Goal: Find specific page/section: Find specific page/section

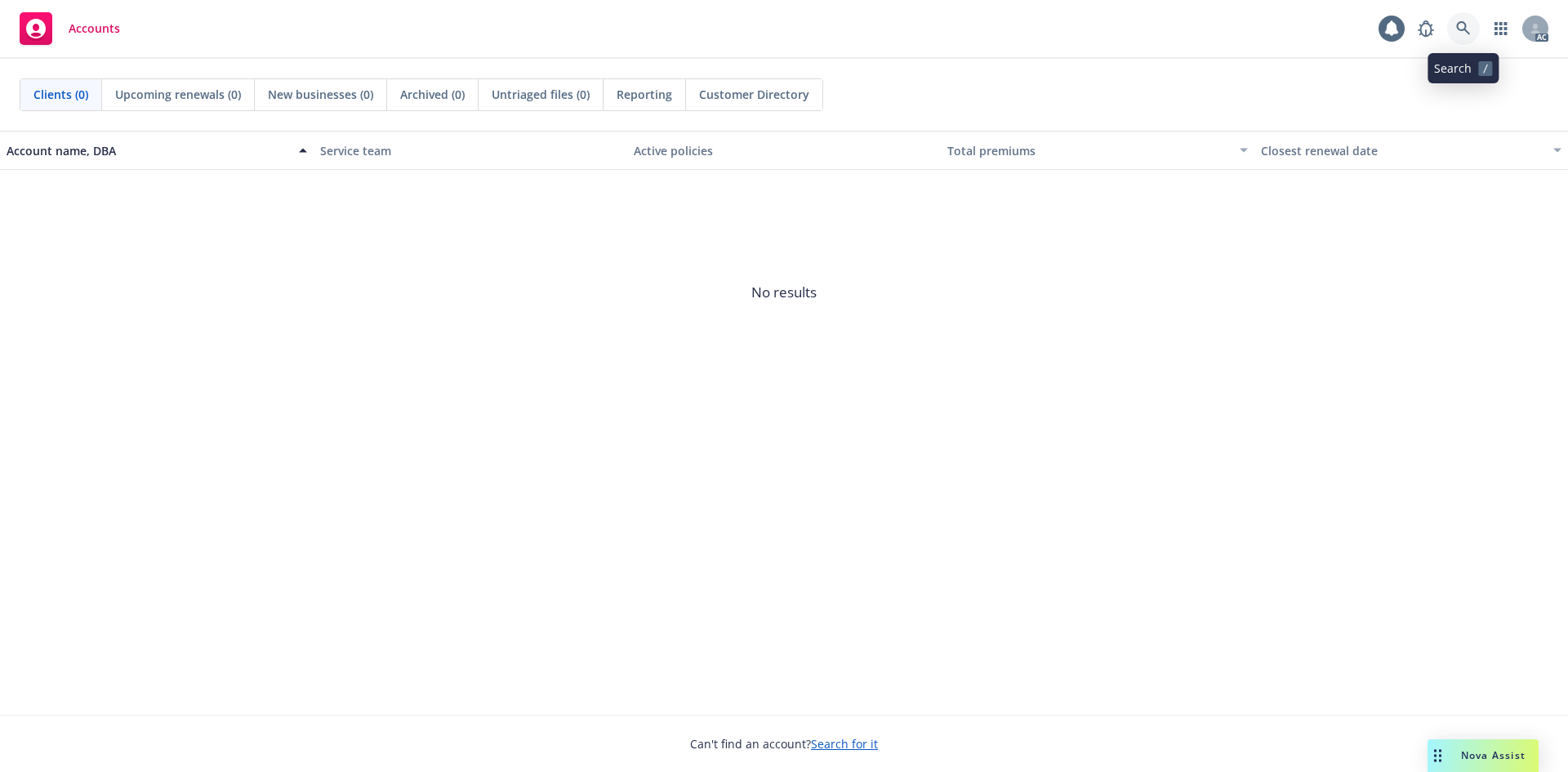
click at [1470, 28] on icon at bounding box center [1463, 28] width 15 height 15
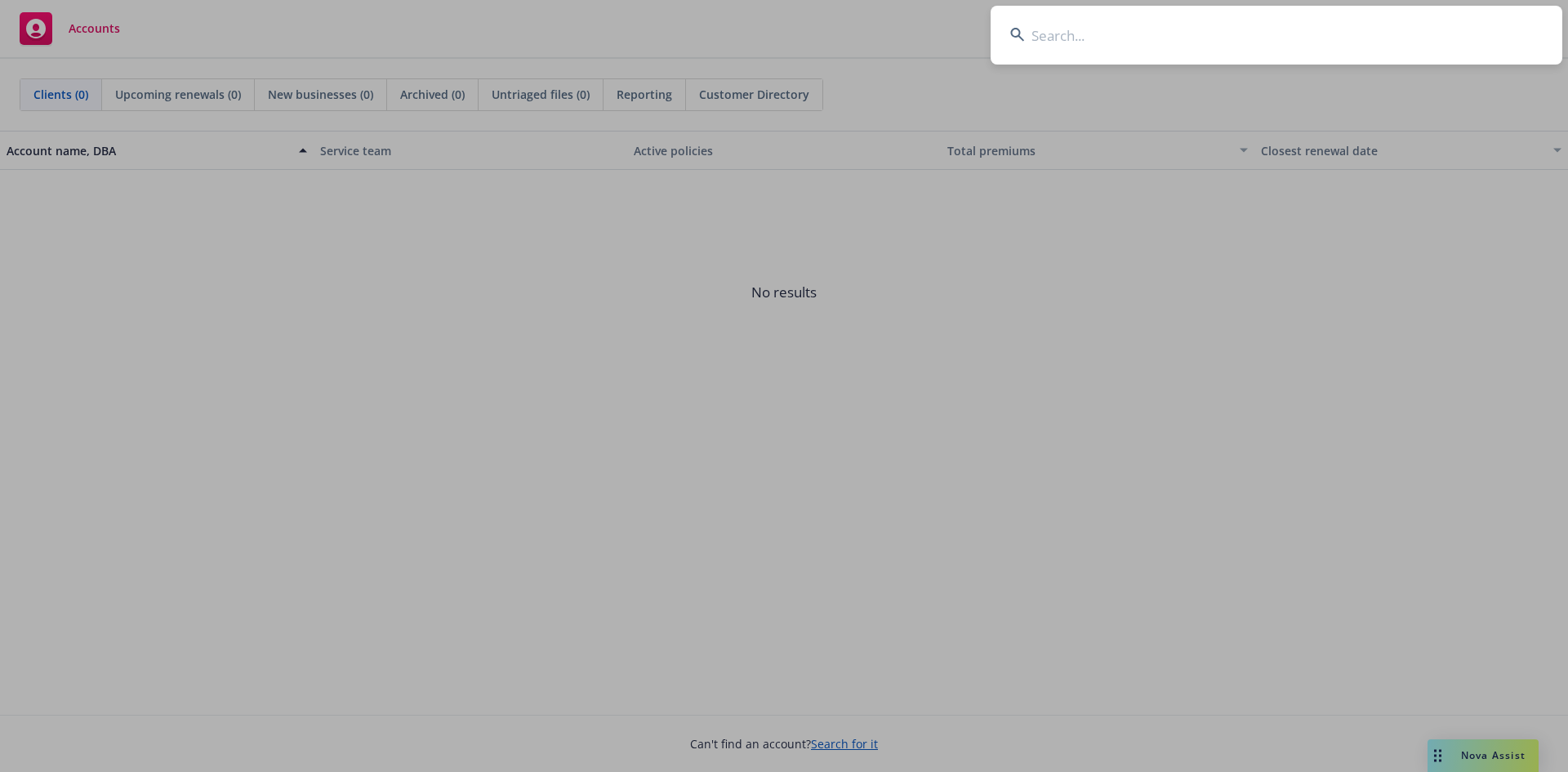
click at [1106, 46] on input at bounding box center [1276, 35] width 571 height 58
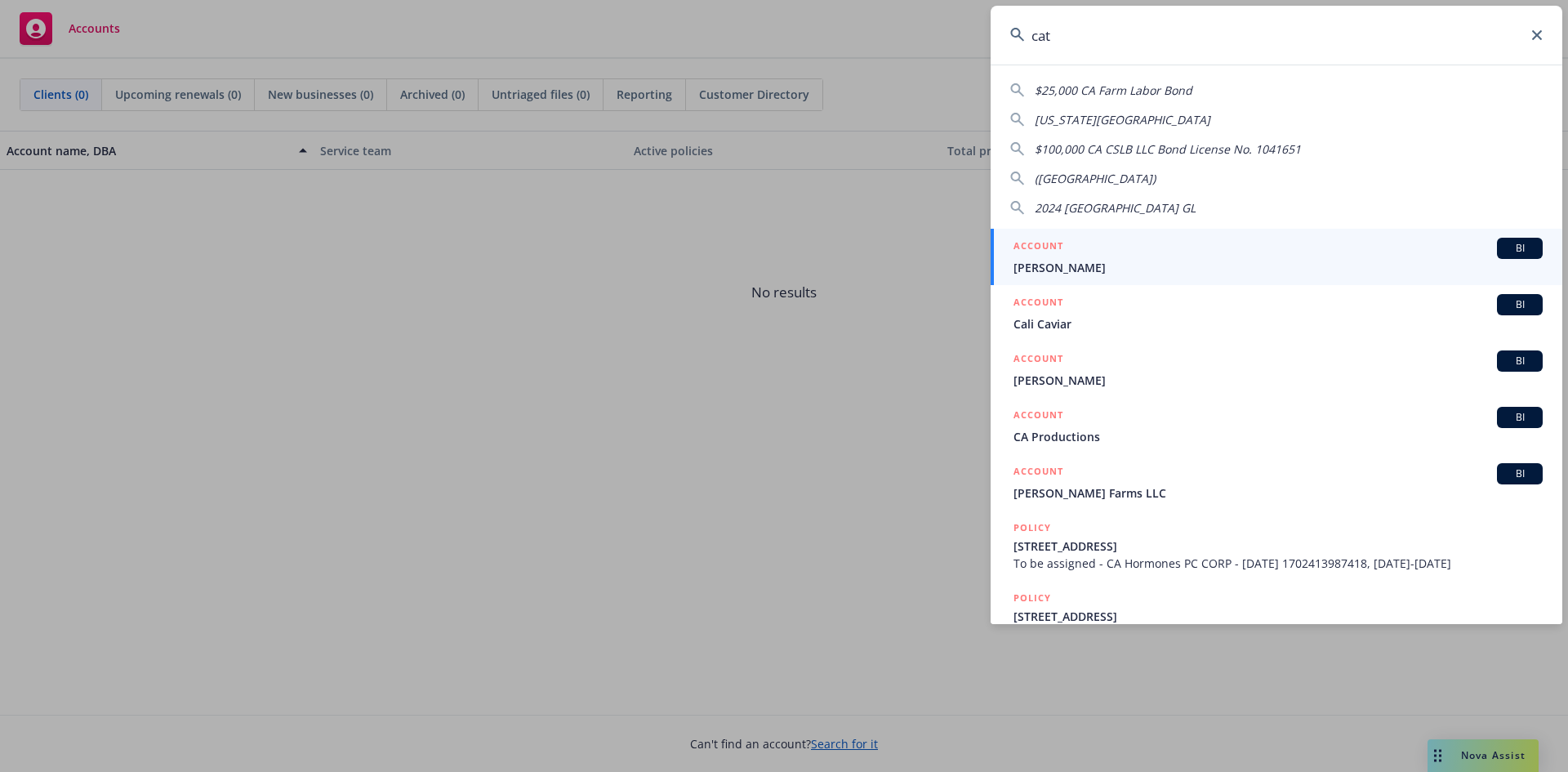
type input "cata"
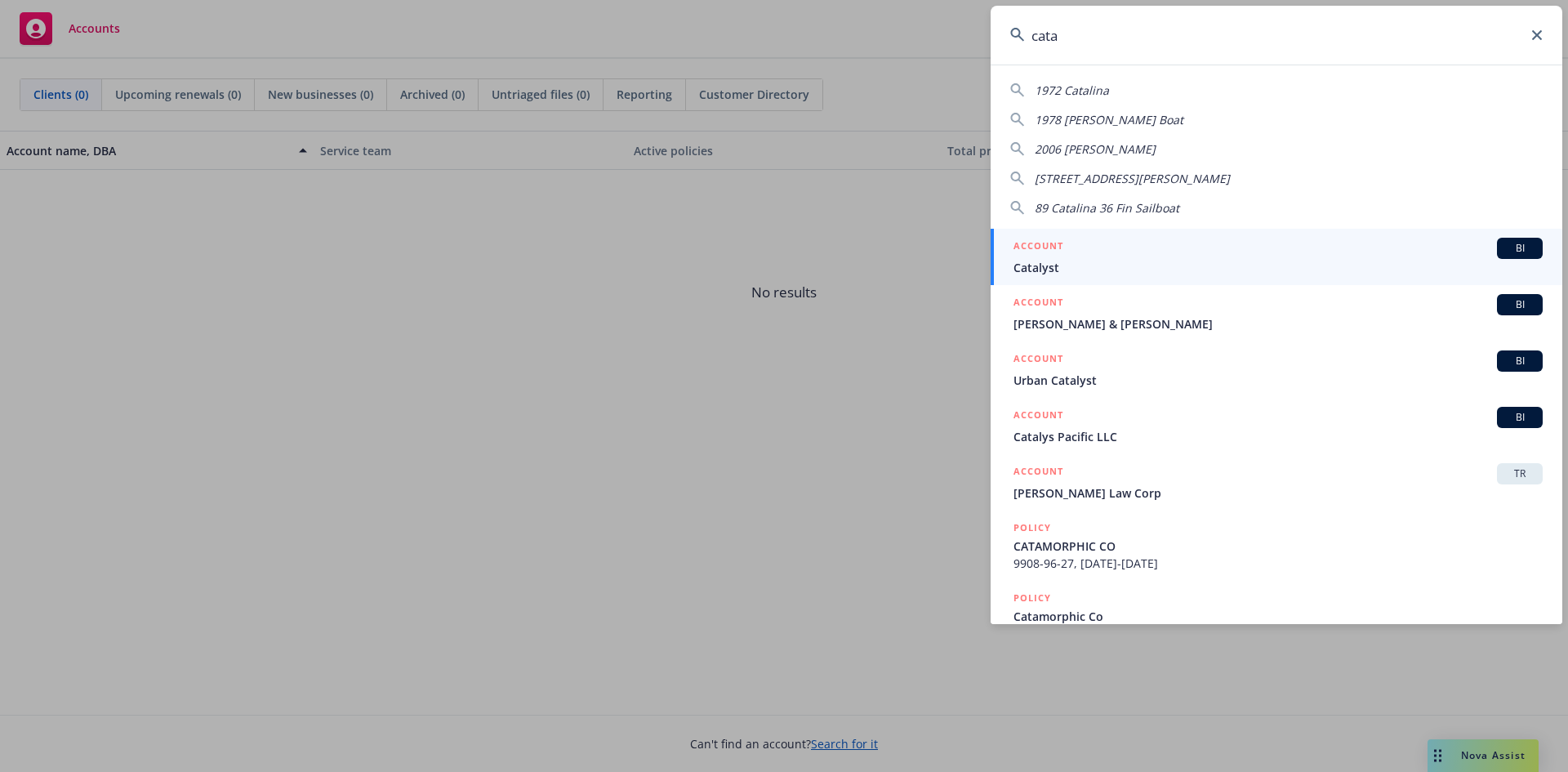
drag, startPoint x: 676, startPoint y: 246, endPoint x: 676, endPoint y: 235, distance: 11.0
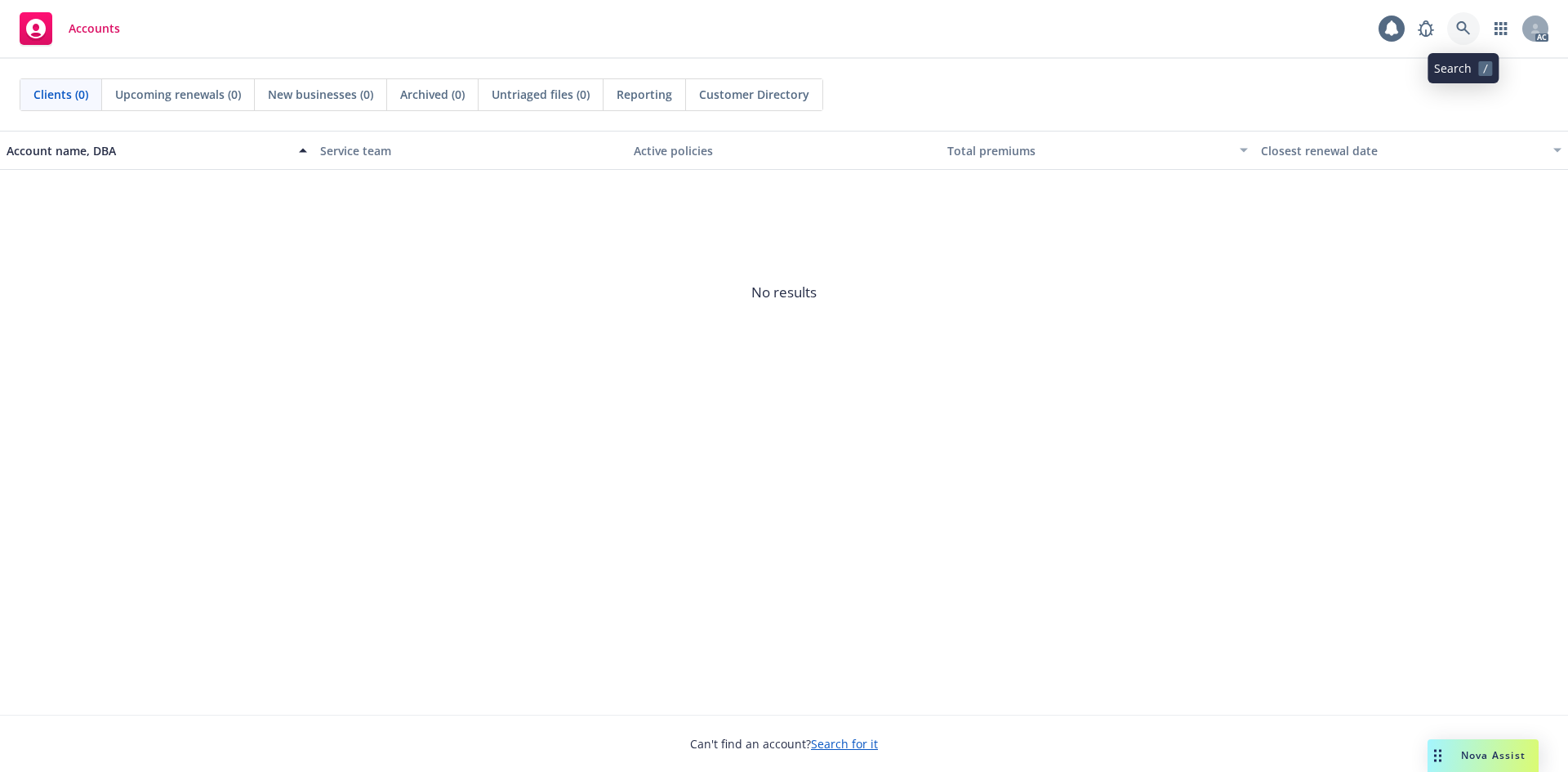
click at [1457, 25] on icon at bounding box center [1463, 28] width 14 height 14
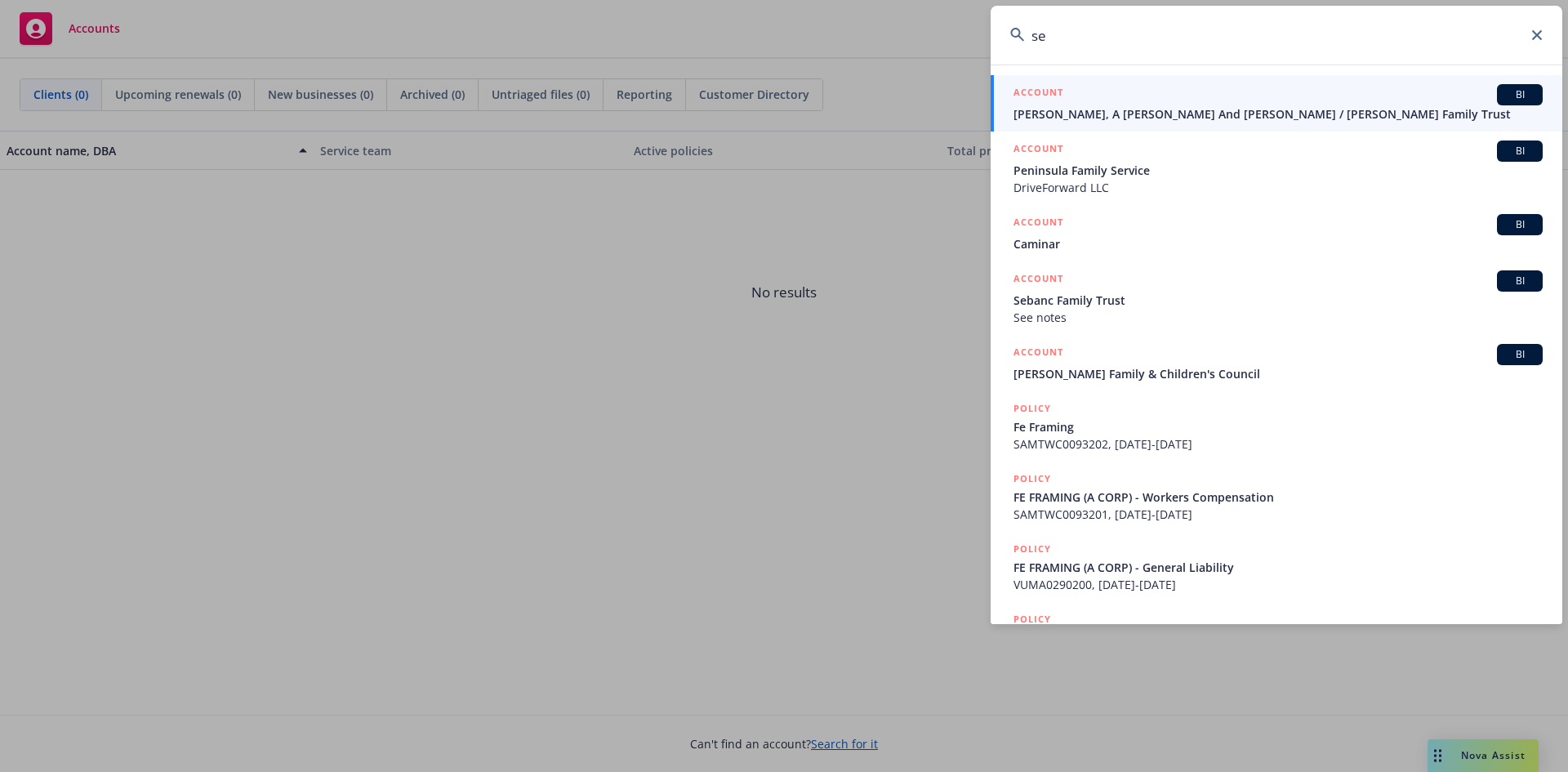
type input "s"
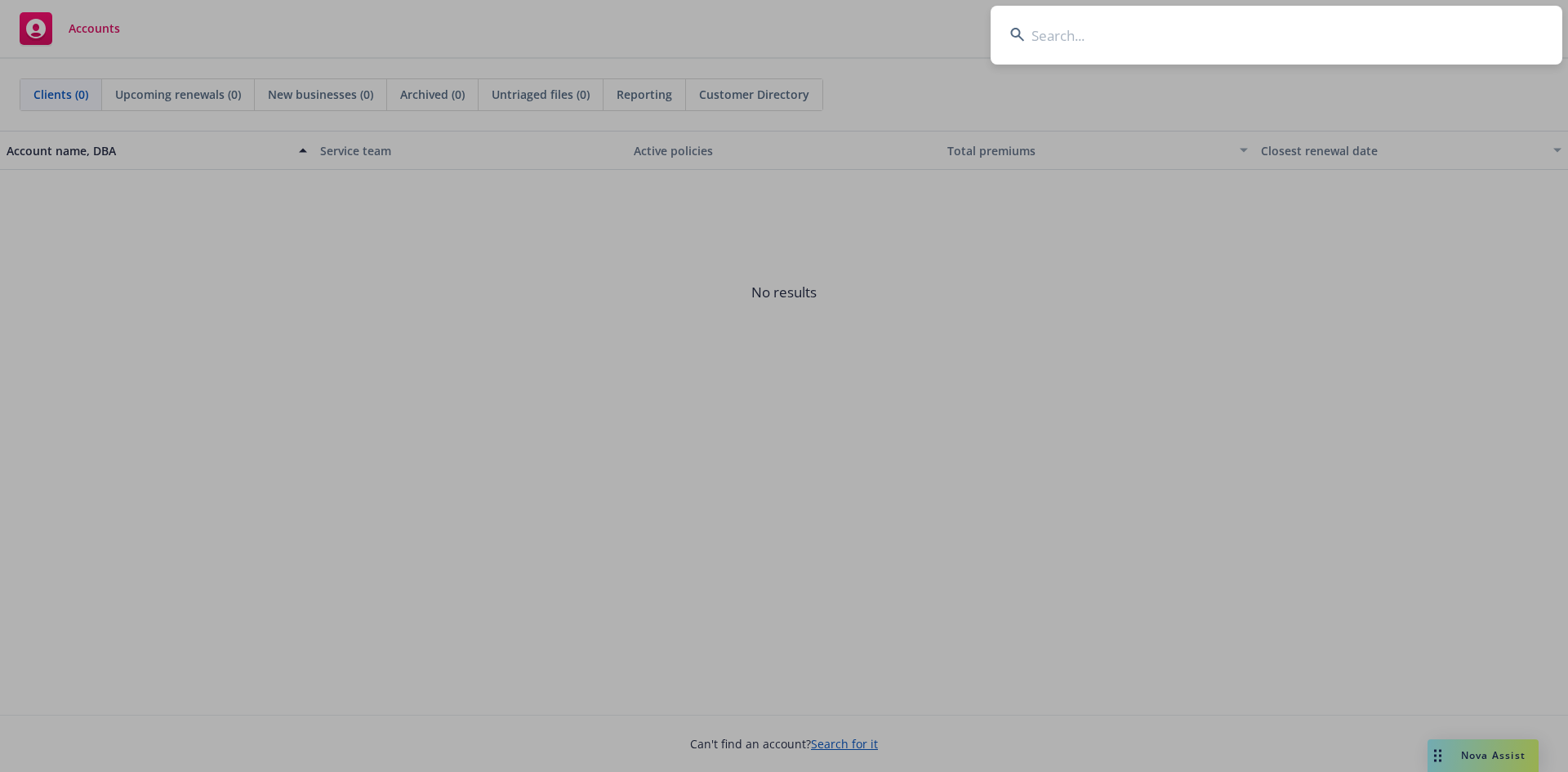
type input "d"
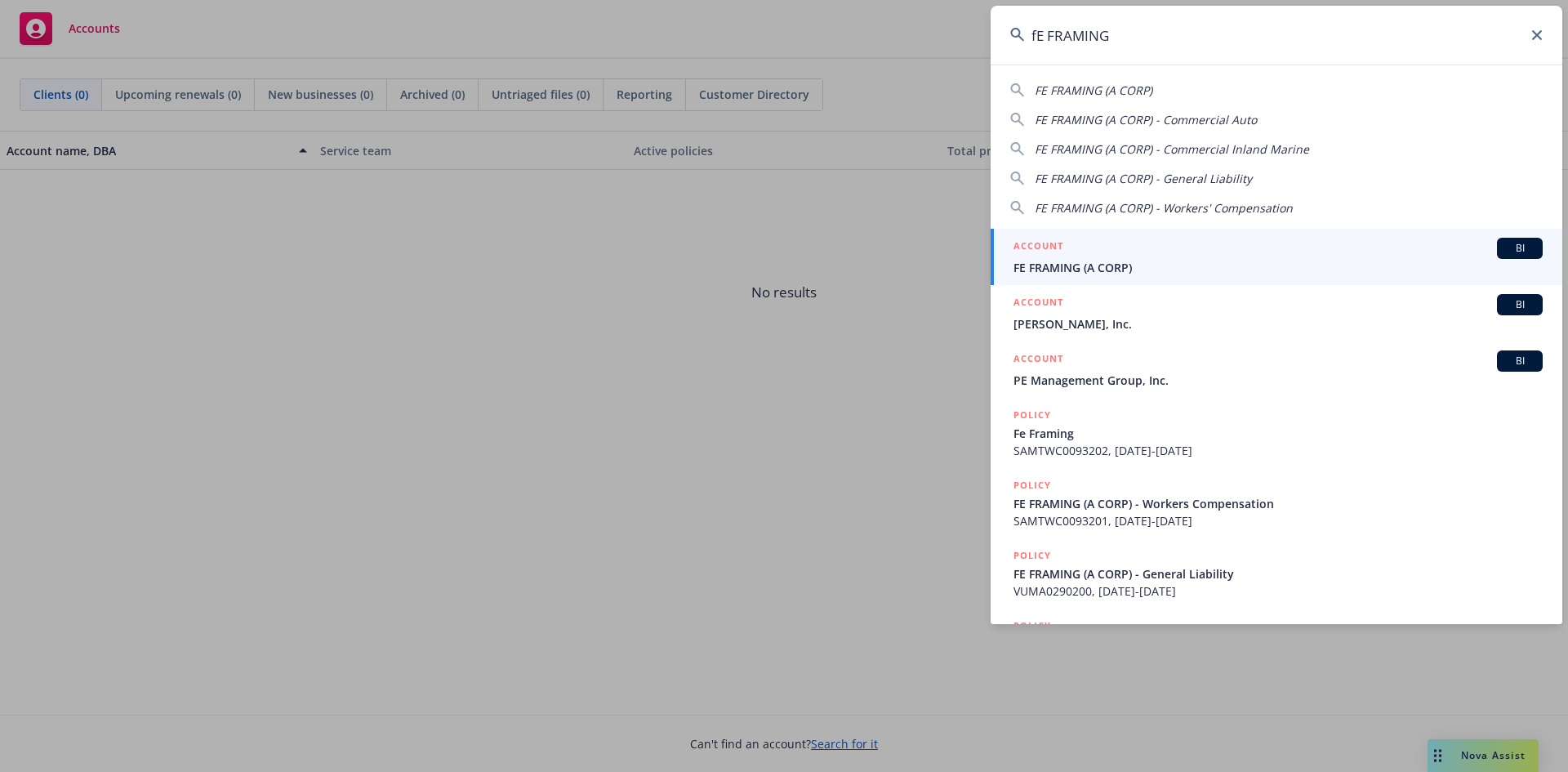
drag, startPoint x: 1166, startPoint y: 164, endPoint x: 1150, endPoint y: 170, distance: 17.1
click at [1165, 164] on div "FE FRAMING (A CORP) FE FRAMING (A CORP) - Commercial Auto FE FRAMING (A CORP) -…" at bounding box center [1276, 145] width 571 height 141
click at [1142, 176] on span "FE FRAMING (A CORP) - General Liability" at bounding box center [1143, 178] width 217 height 16
type input "FE FRAMING (A CORP) - General Liability"
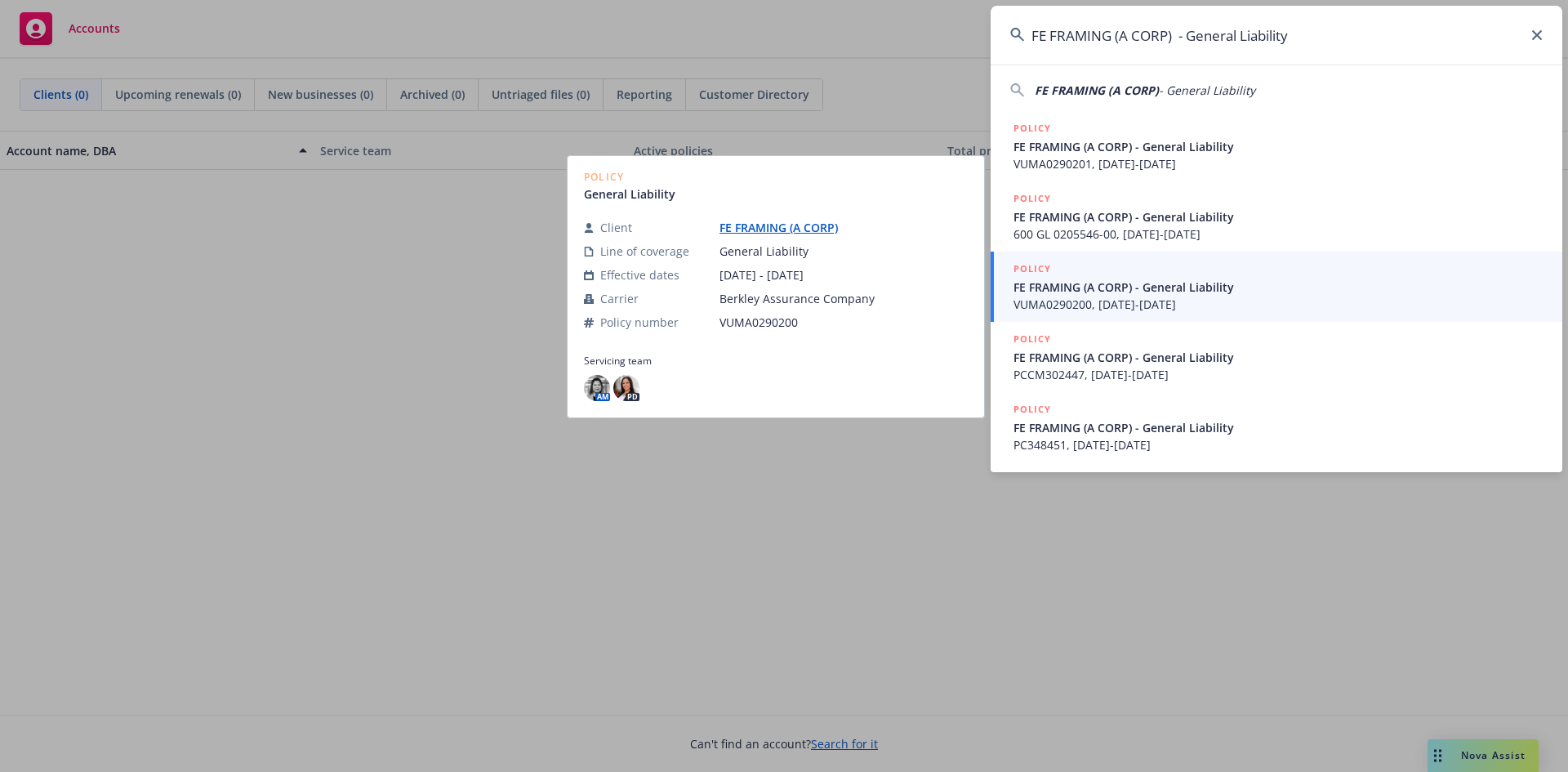
click at [1092, 297] on span "VUMA0290200, [DATE]-[DATE]" at bounding box center [1278, 305] width 529 height 18
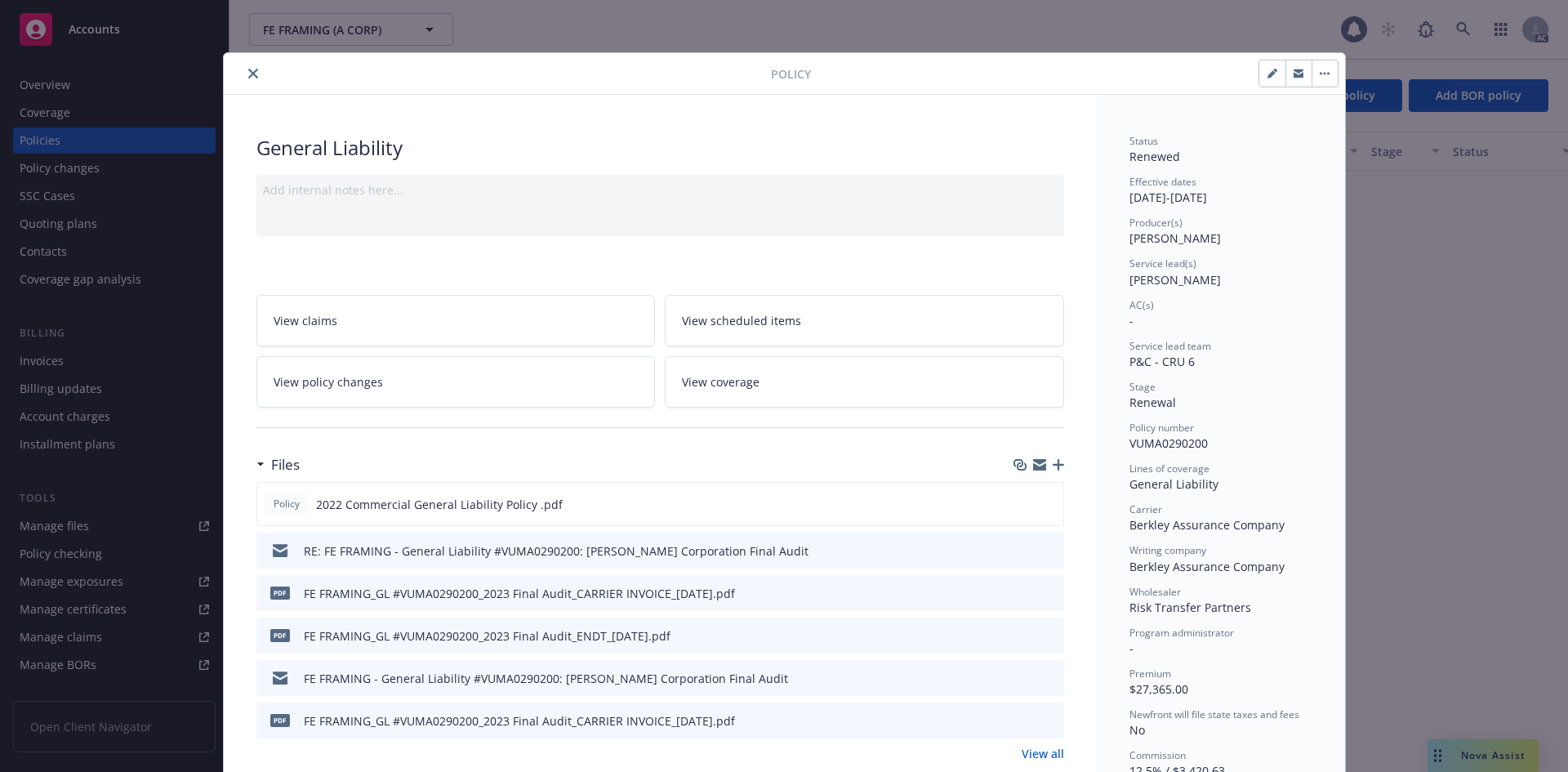
click at [1155, 236] on span "[PERSON_NAME]" at bounding box center [1175, 239] width 91 height 16
click at [621, 278] on div "View claims View scheduled items View policy changes View coverage" at bounding box center [660, 342] width 808 height 132
click at [248, 73] on icon "close" at bounding box center [253, 73] width 10 height 10
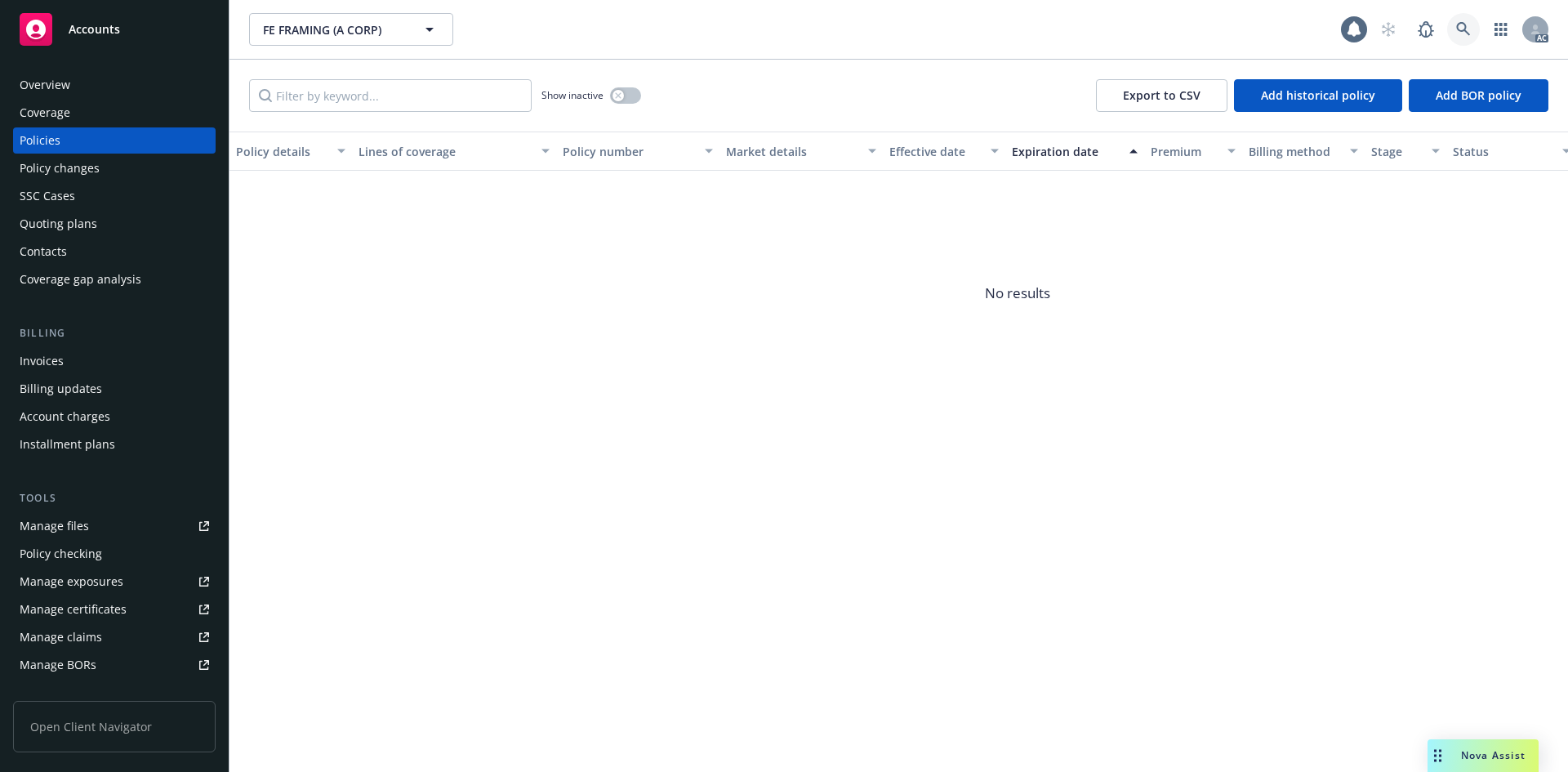
click at [1462, 28] on icon at bounding box center [1463, 29] width 15 height 15
click at [1464, 28] on icon at bounding box center [1463, 29] width 15 height 15
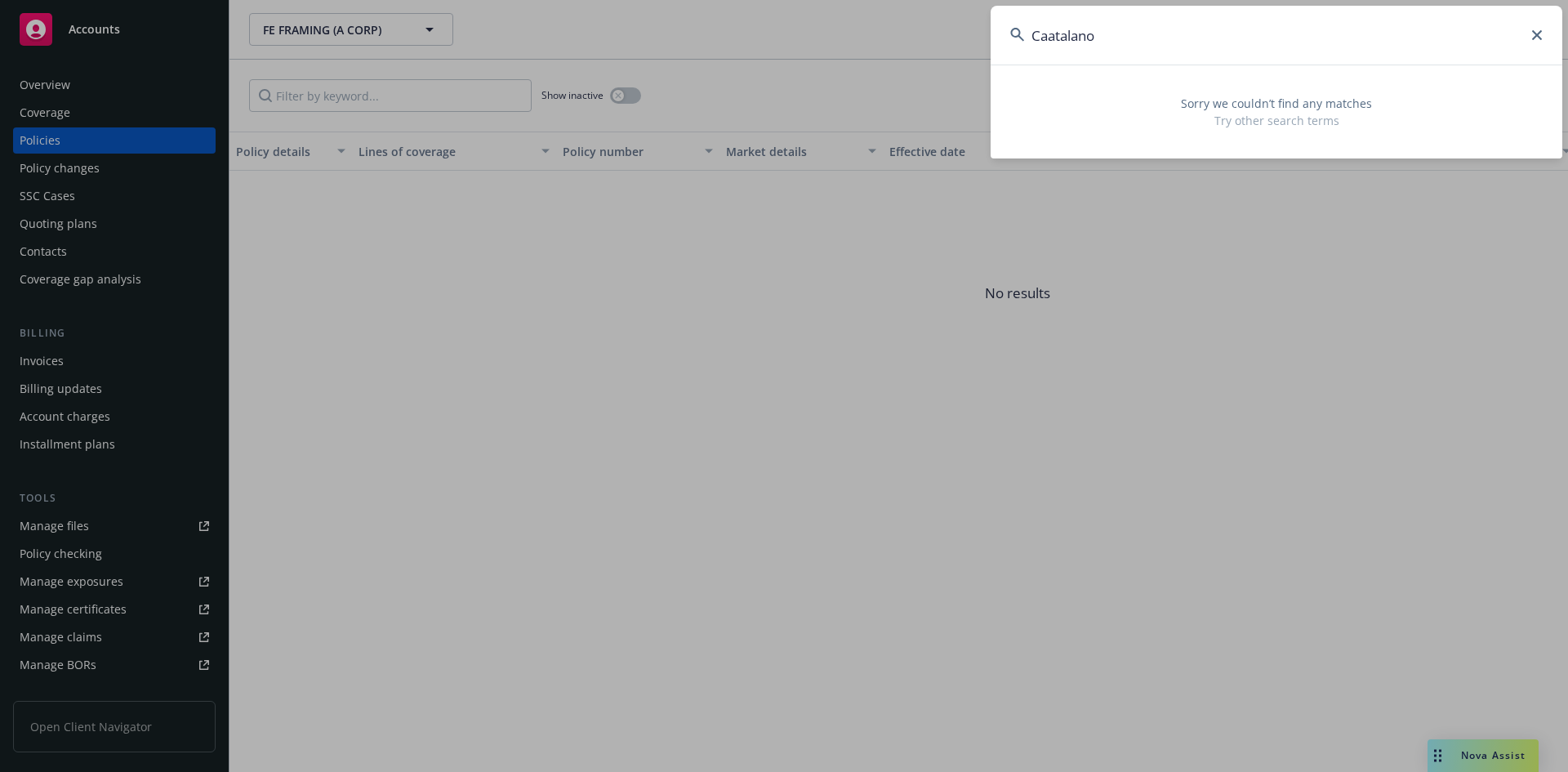
drag, startPoint x: 1229, startPoint y: 30, endPoint x: 1200, endPoint y: 30, distance: 29.0
click at [1200, 30] on input "Caatalano" at bounding box center [1276, 35] width 571 height 58
drag, startPoint x: 982, startPoint y: 45, endPoint x: 815, endPoint y: 57, distance: 167.4
click at [834, 57] on div "Caatalano Sorry we couldn’t find any matches Try other search terms" at bounding box center [784, 386] width 1568 height 772
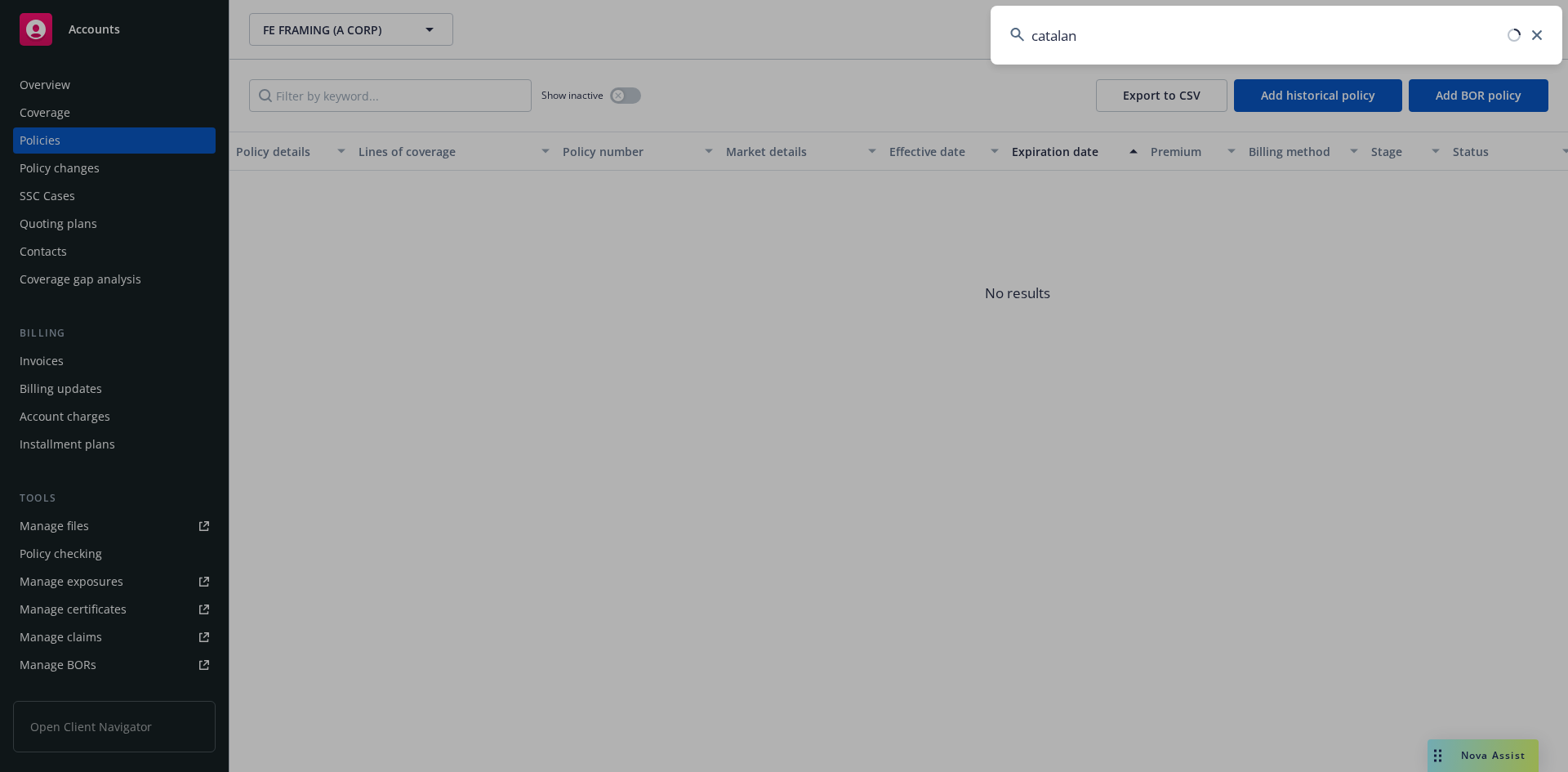
type input "[PERSON_NAME]"
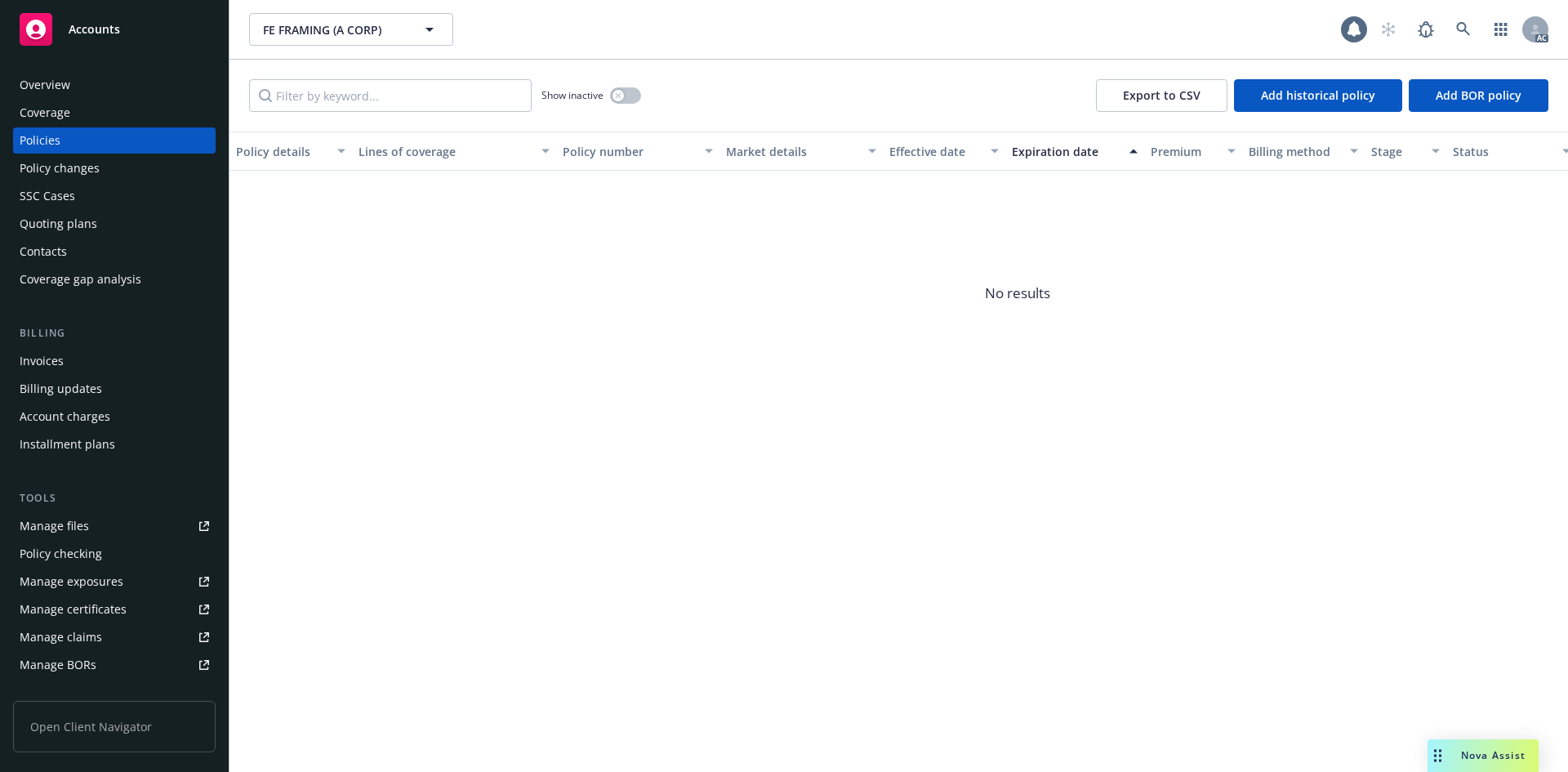
click at [581, 160] on div "Policy number" at bounding box center [629, 152] width 132 height 18
click at [425, 32] on icon "button" at bounding box center [429, 29] width 19 height 19
click at [1462, 30] on icon at bounding box center [1463, 29] width 14 height 14
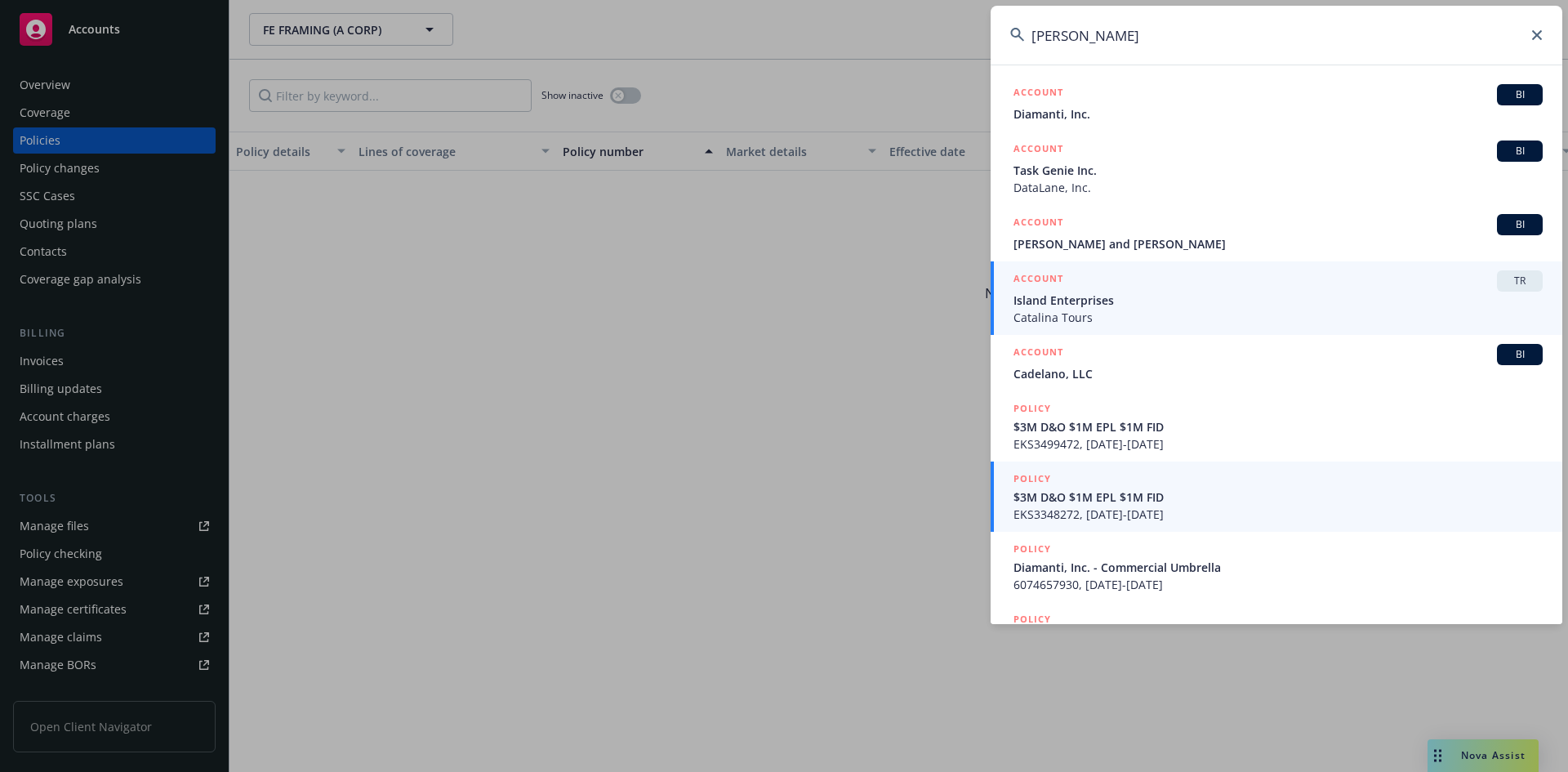
type input "[PERSON_NAME]"
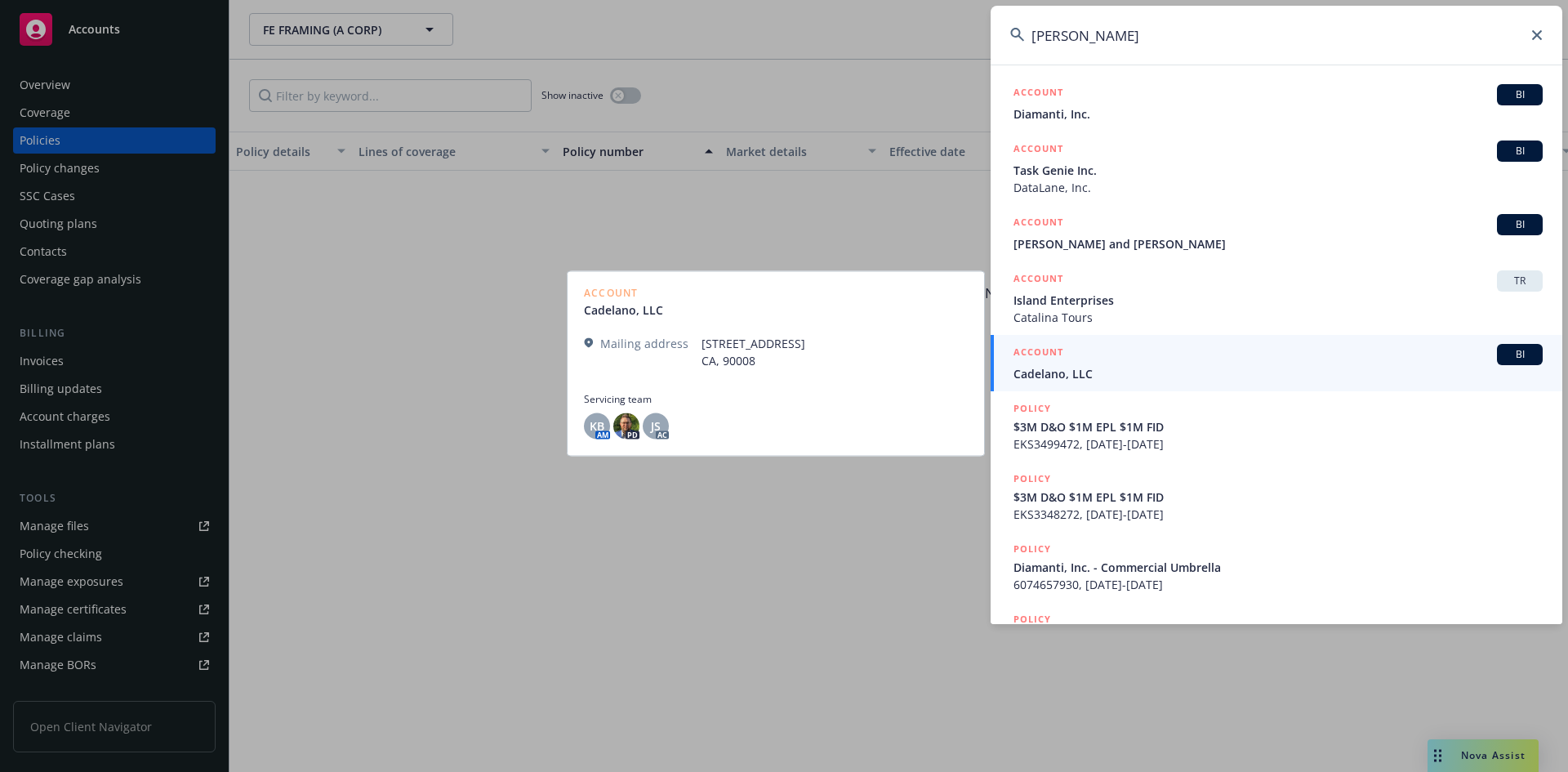
click at [1049, 377] on span "Cadelano, LLC" at bounding box center [1278, 374] width 529 height 18
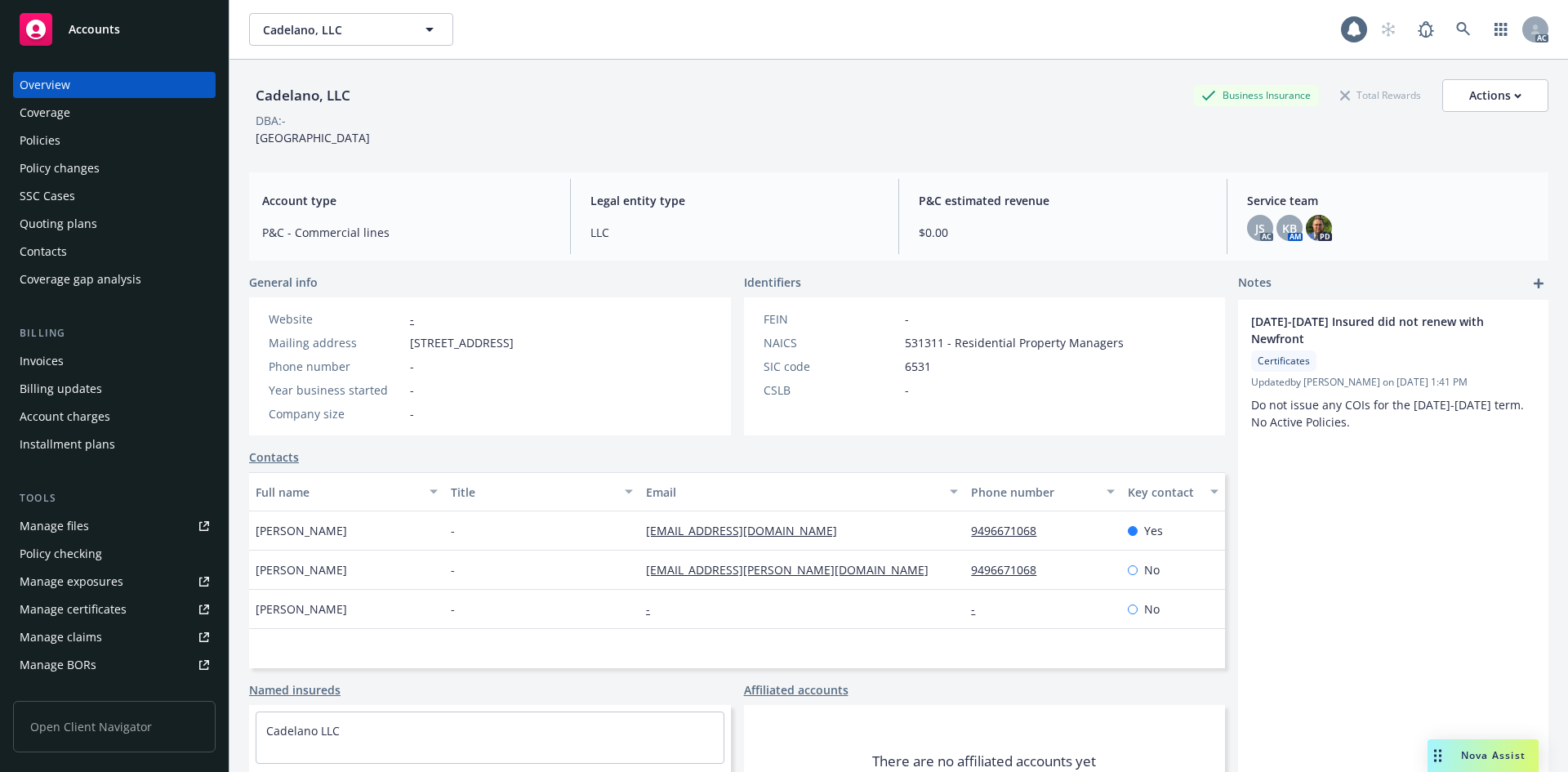
click at [366, 96] on div "Cadelano, LLC Business Insurance Total Rewards Actions" at bounding box center [898, 95] width 1299 height 33
click at [1276, 220] on div "KB AM" at bounding box center [1289, 228] width 26 height 26
click at [1256, 225] on span "JS" at bounding box center [1260, 229] width 10 height 18
click at [1283, 231] on span "KB" at bounding box center [1289, 229] width 15 height 18
click at [1153, 216] on div "P&C estimated revenue $0.00" at bounding box center [1063, 216] width 314 height 75
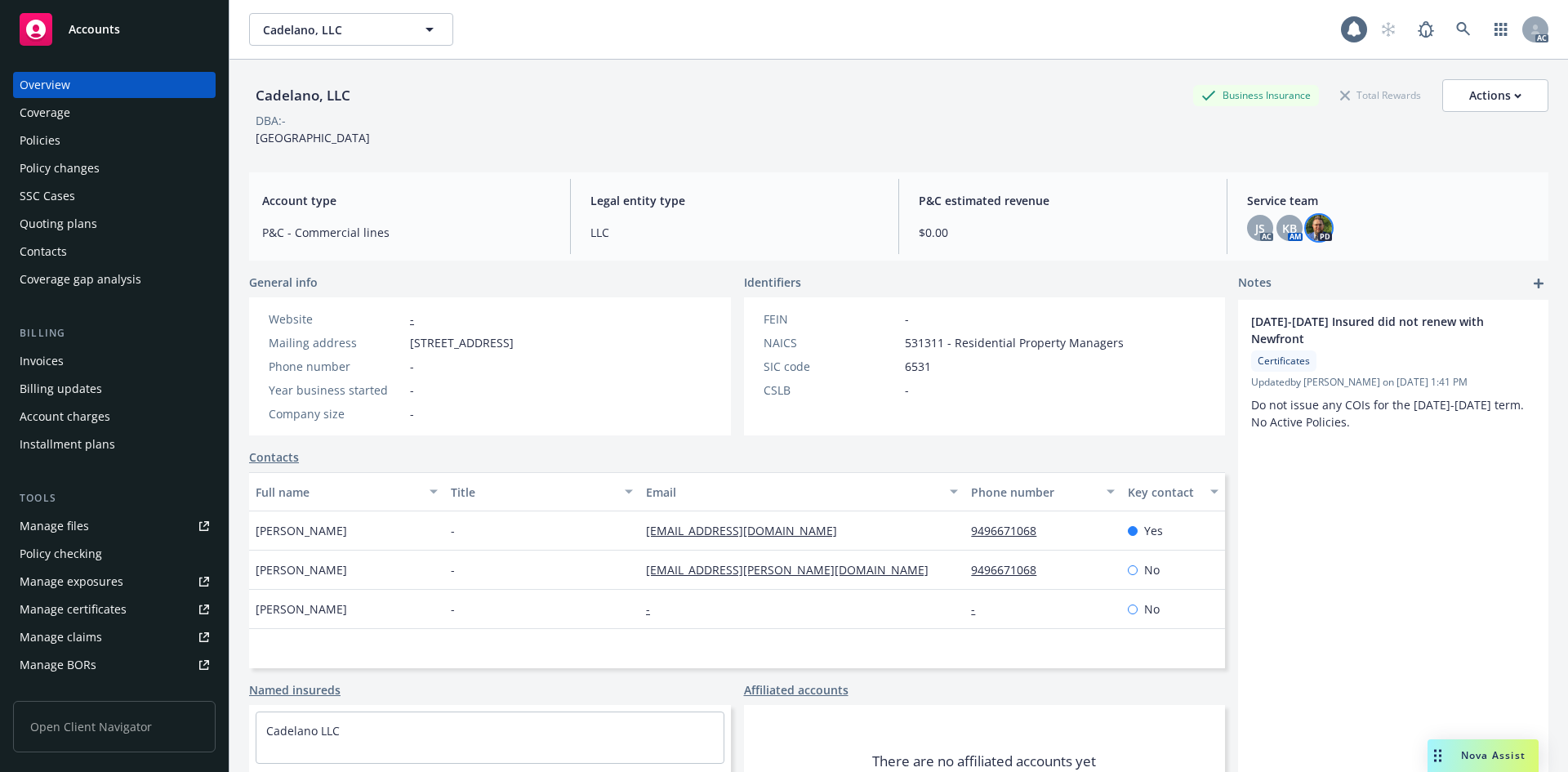
click at [1316, 230] on img at bounding box center [1319, 228] width 26 height 26
click at [1072, 174] on div "Account type P&C - Commercial lines Legal entity type LLC P&C estimated revenue…" at bounding box center [898, 216] width 1299 height 89
click at [729, 167] on div "Cadelano, LLC Business Insurance Total Rewards Actions DBA: - 18 unit Apartment…" at bounding box center [898, 435] width 1299 height 753
click at [728, 135] on div "Cadelano, LLC Business Insurance Total Rewards Actions DBA: - 18 unit Apartment…" at bounding box center [898, 112] width 1299 height 67
click at [1456, 28] on icon at bounding box center [1463, 29] width 14 height 14
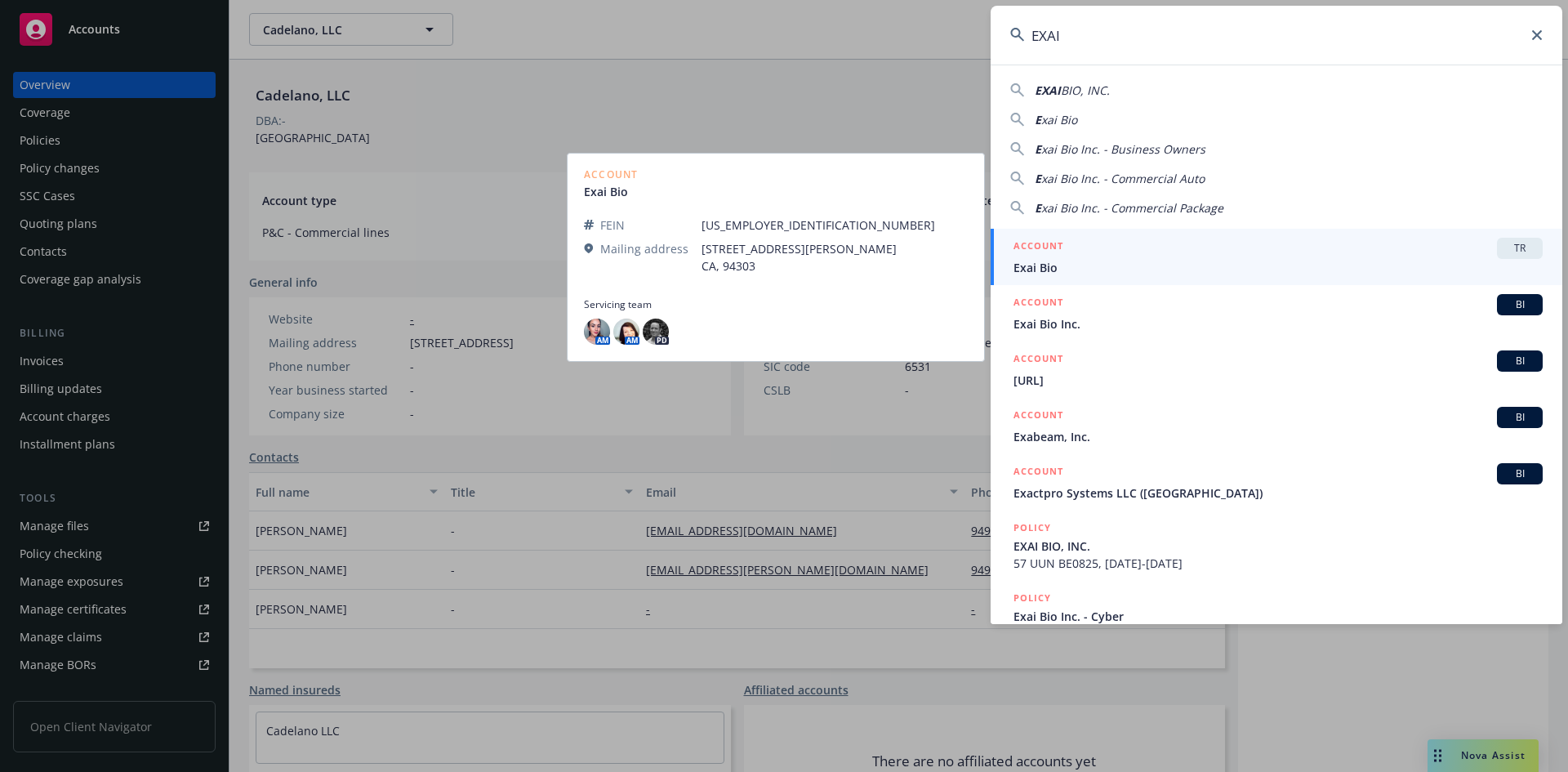
type input "EXAI"
click at [1068, 267] on span "Exai Bio" at bounding box center [1278, 268] width 529 height 18
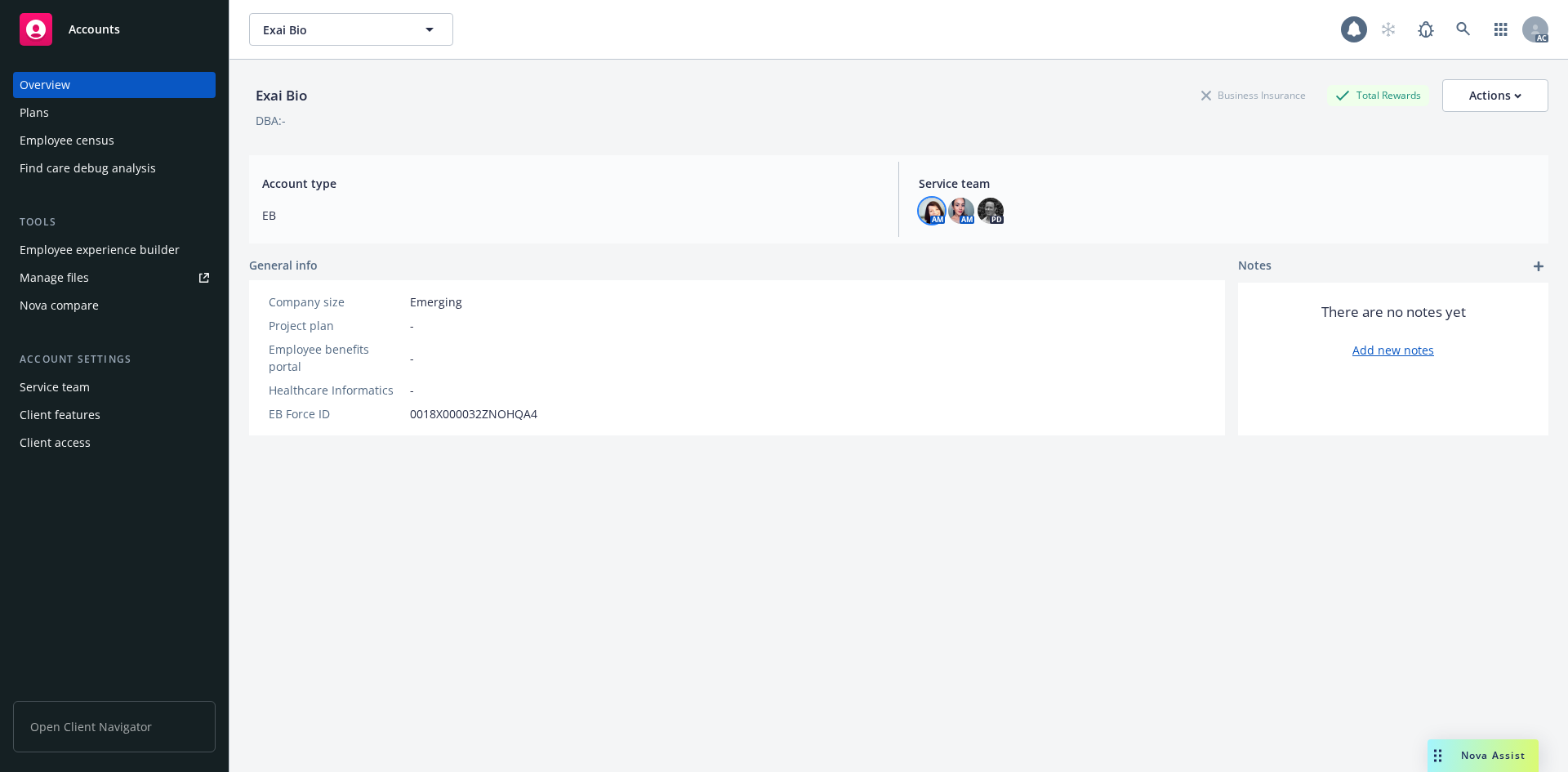
click at [925, 214] on img at bounding box center [931, 210] width 26 height 26
click at [964, 214] on img at bounding box center [961, 210] width 26 height 26
click at [996, 214] on img at bounding box center [990, 210] width 26 height 26
click at [956, 207] on img at bounding box center [961, 210] width 26 height 26
click at [1363, 344] on link "Add new notes" at bounding box center [1394, 350] width 82 height 18
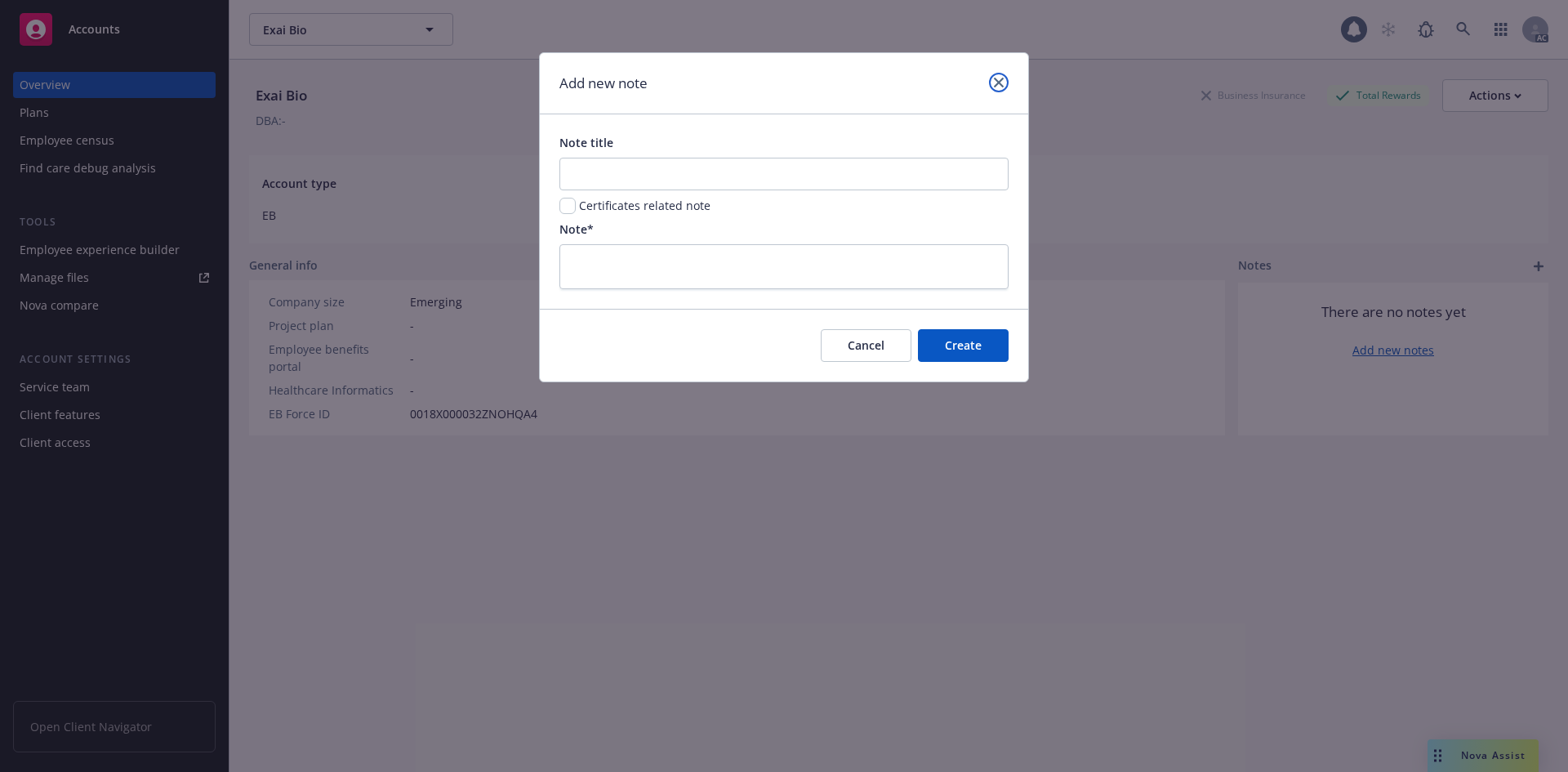
click at [1005, 77] on link "close" at bounding box center [999, 83] width 19 height 19
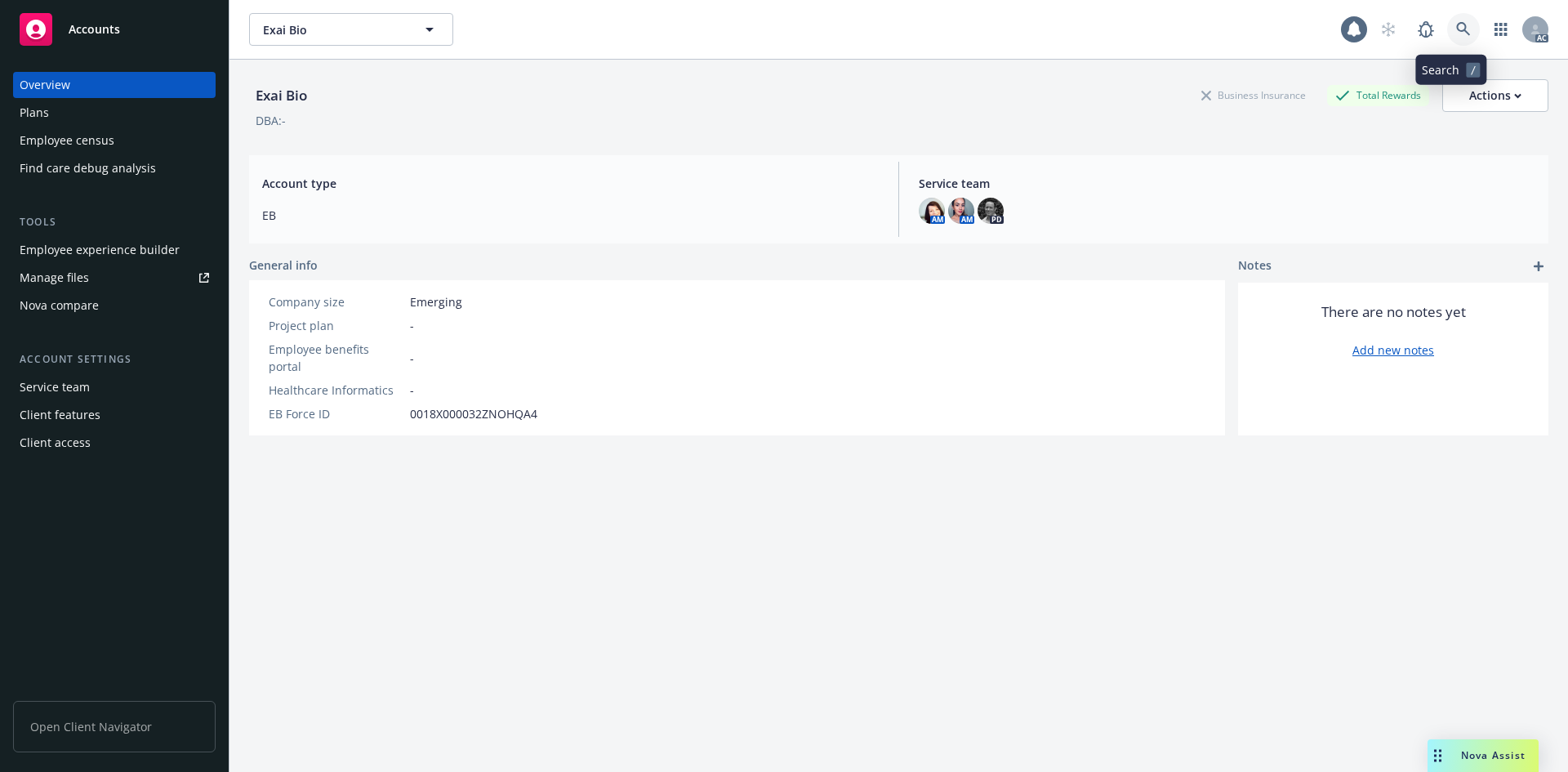
click at [1456, 32] on icon at bounding box center [1463, 29] width 15 height 15
